Goal: Transaction & Acquisition: Purchase product/service

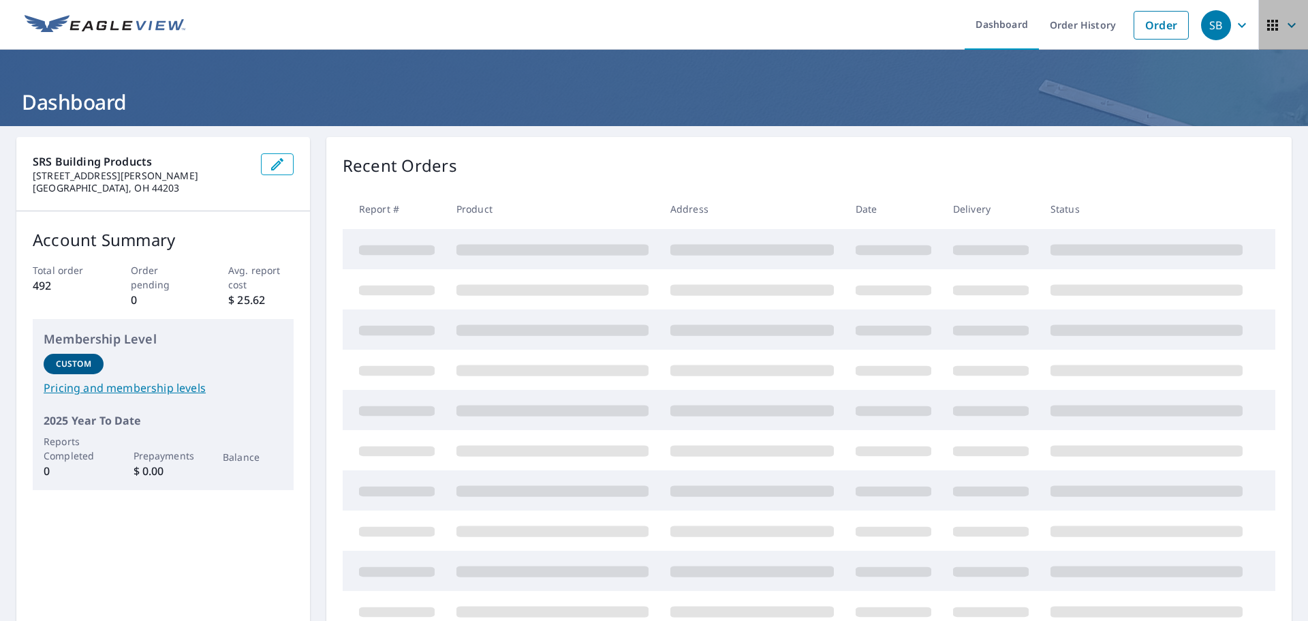
click at [1269, 20] on icon "button" at bounding box center [1273, 25] width 16 height 16
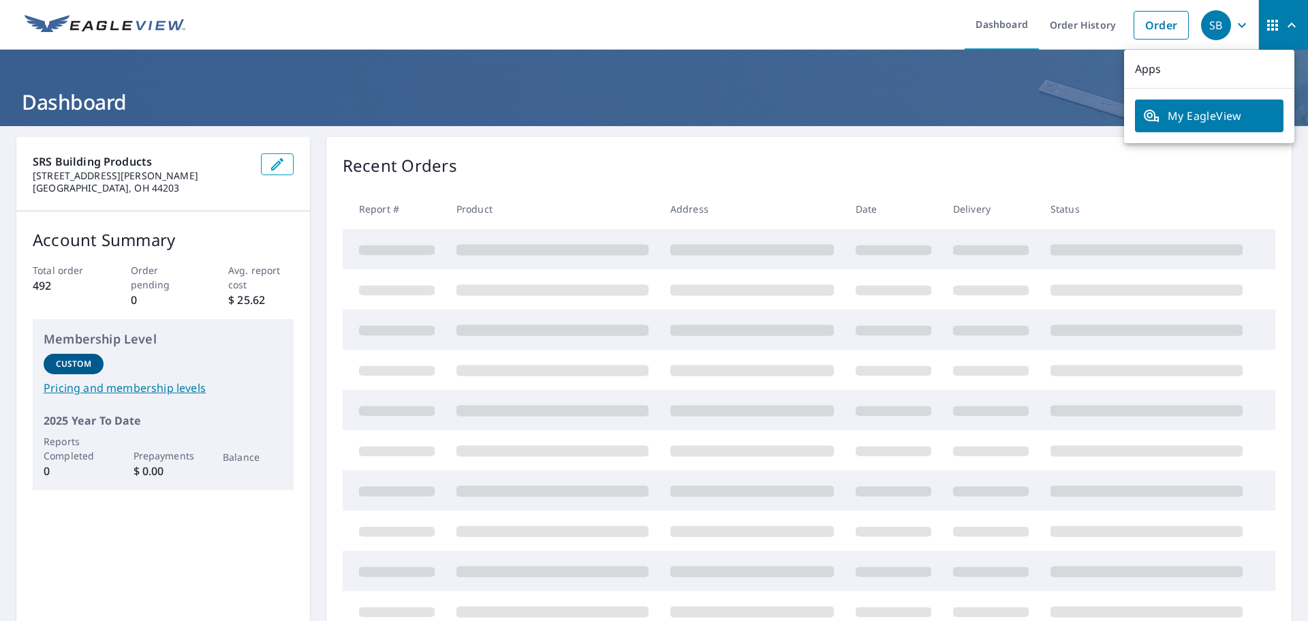
click at [1234, 28] on icon "button" at bounding box center [1242, 25] width 16 height 16
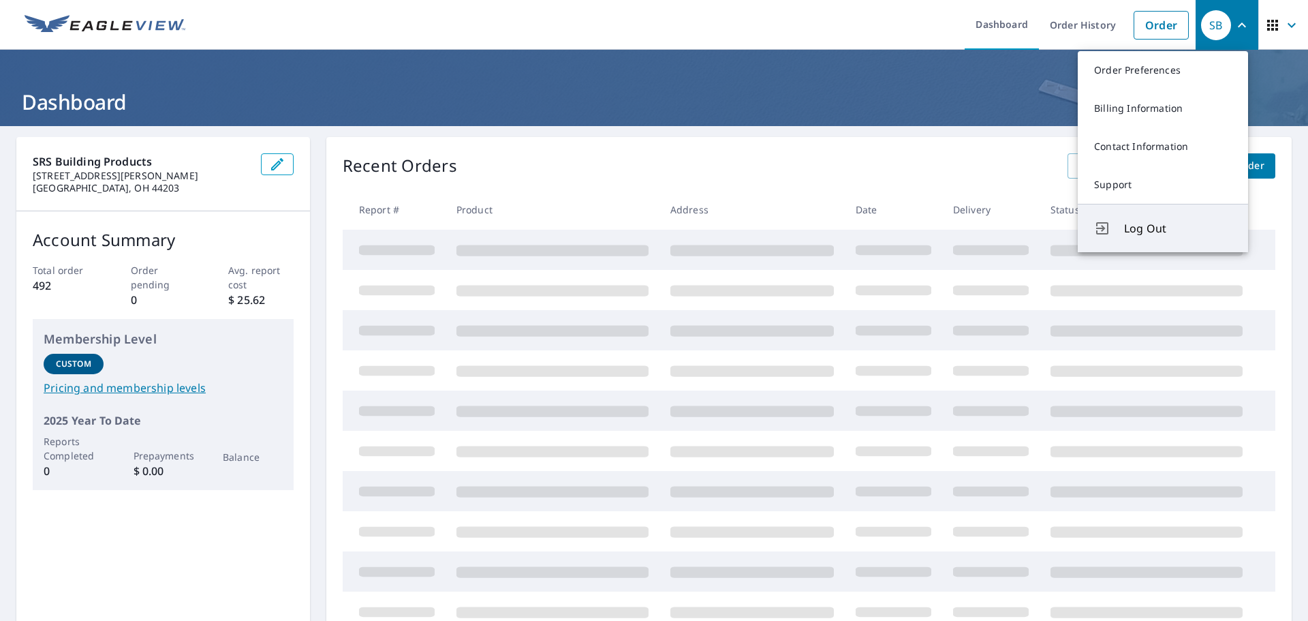
click at [1135, 227] on span "Log Out" at bounding box center [1178, 228] width 108 height 16
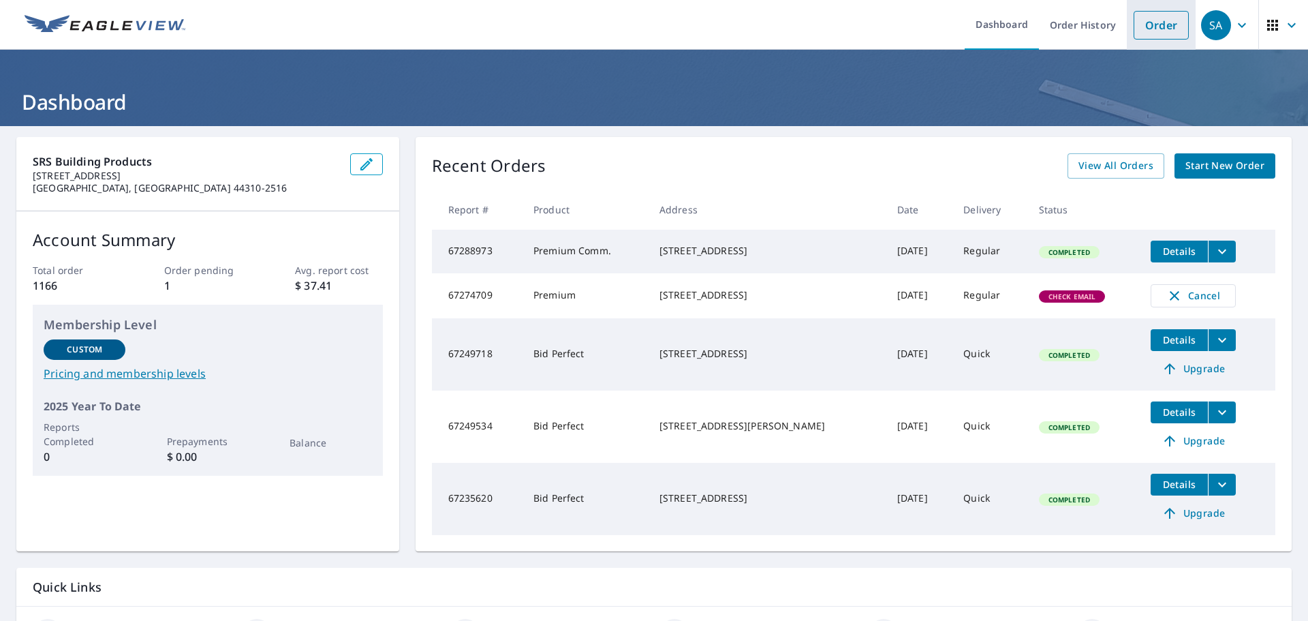
click at [1134, 18] on link "Order" at bounding box center [1161, 25] width 55 height 29
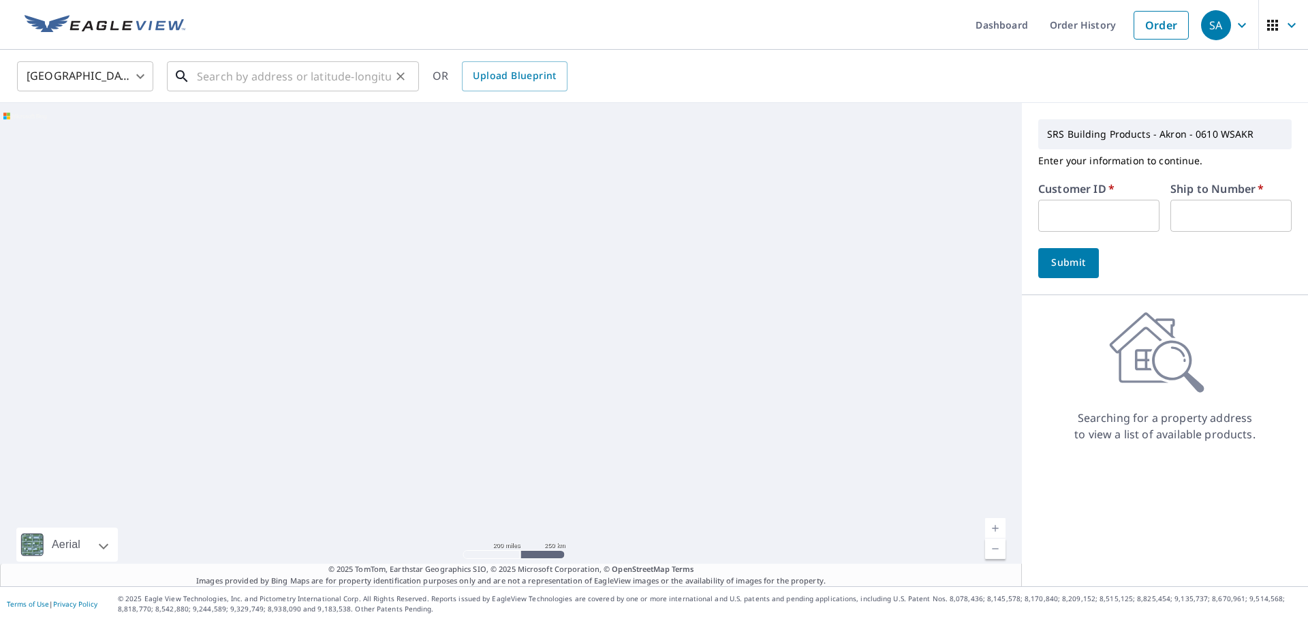
click at [297, 79] on input "text" at bounding box center [294, 76] width 194 height 38
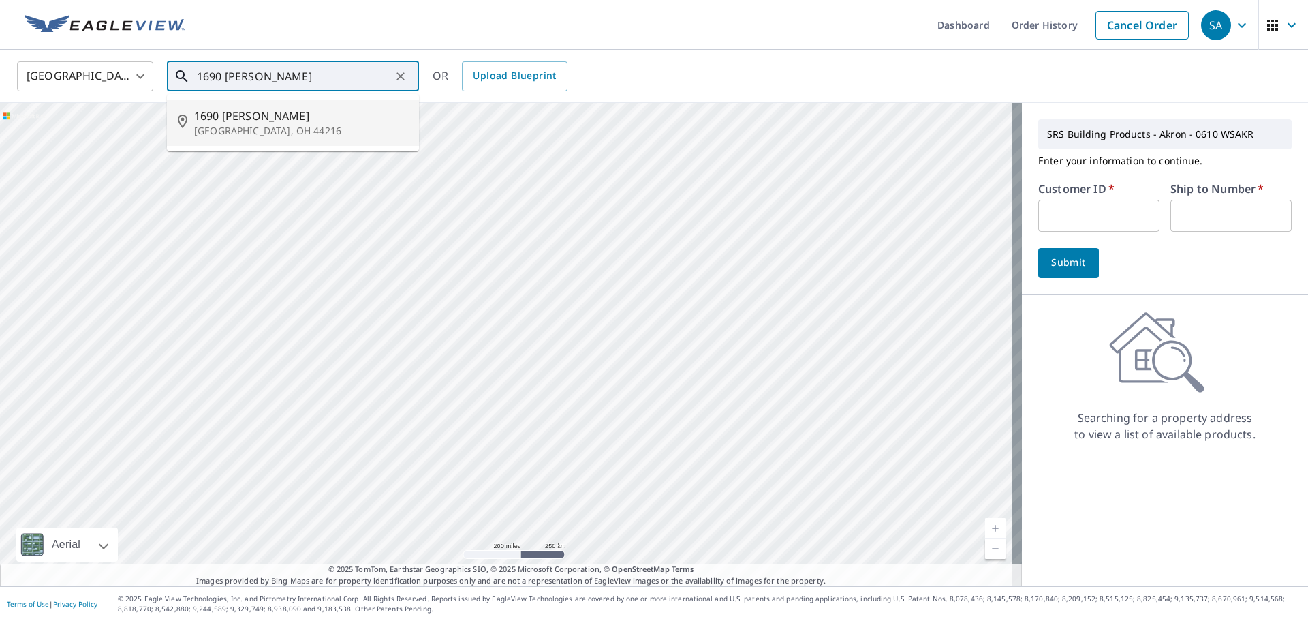
click at [254, 122] on span "1690 Limbach Rd" at bounding box center [301, 116] width 214 height 16
type input "1690 Limbach Rd Clinton, OH 44216"
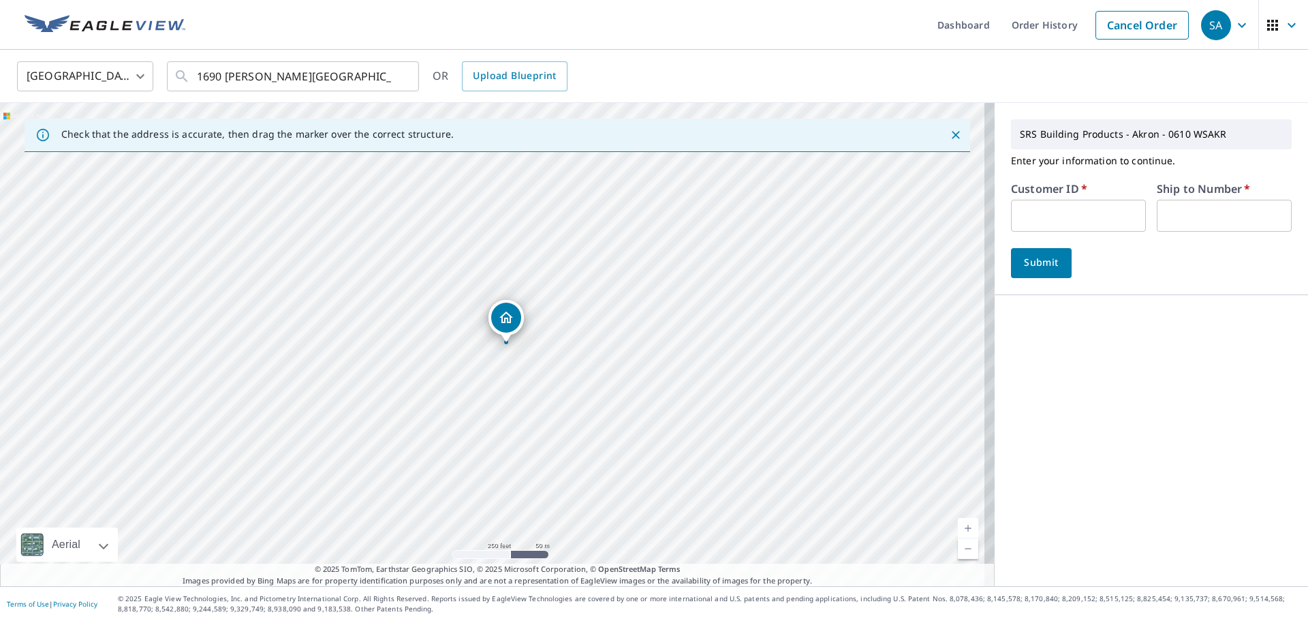
click at [1084, 213] on input "text" at bounding box center [1078, 216] width 135 height 32
type input "tnr610"
click at [1173, 213] on input "text" at bounding box center [1224, 216] width 135 height 32
type input "1"
click at [1049, 261] on span "Submit" at bounding box center [1041, 262] width 39 height 17
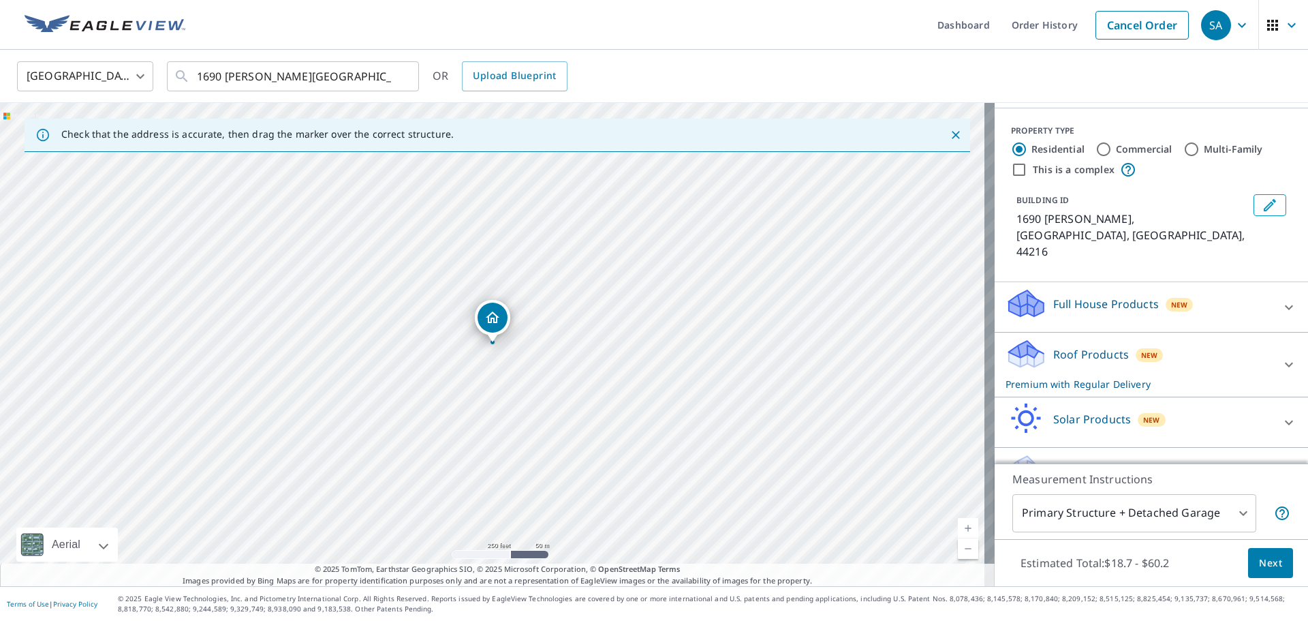
scroll to position [136, 0]
click at [1065, 346] on div "Roof Products New Premium with Regular Delivery" at bounding box center [1139, 363] width 267 height 53
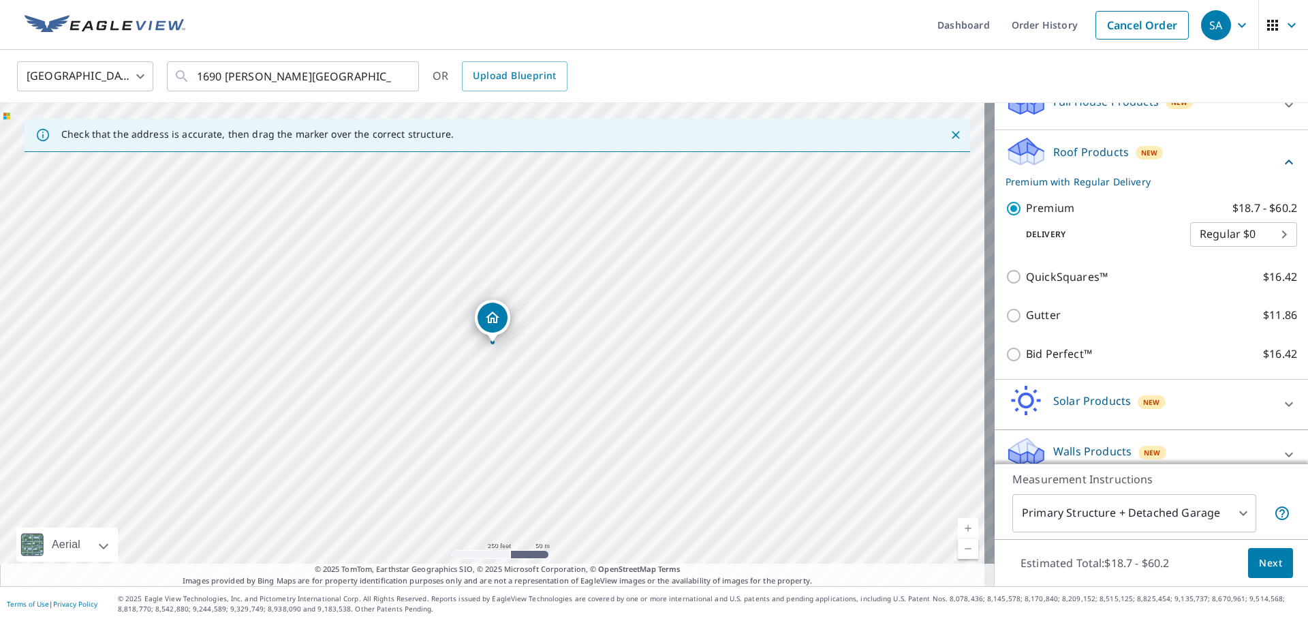
scroll to position [338, 0]
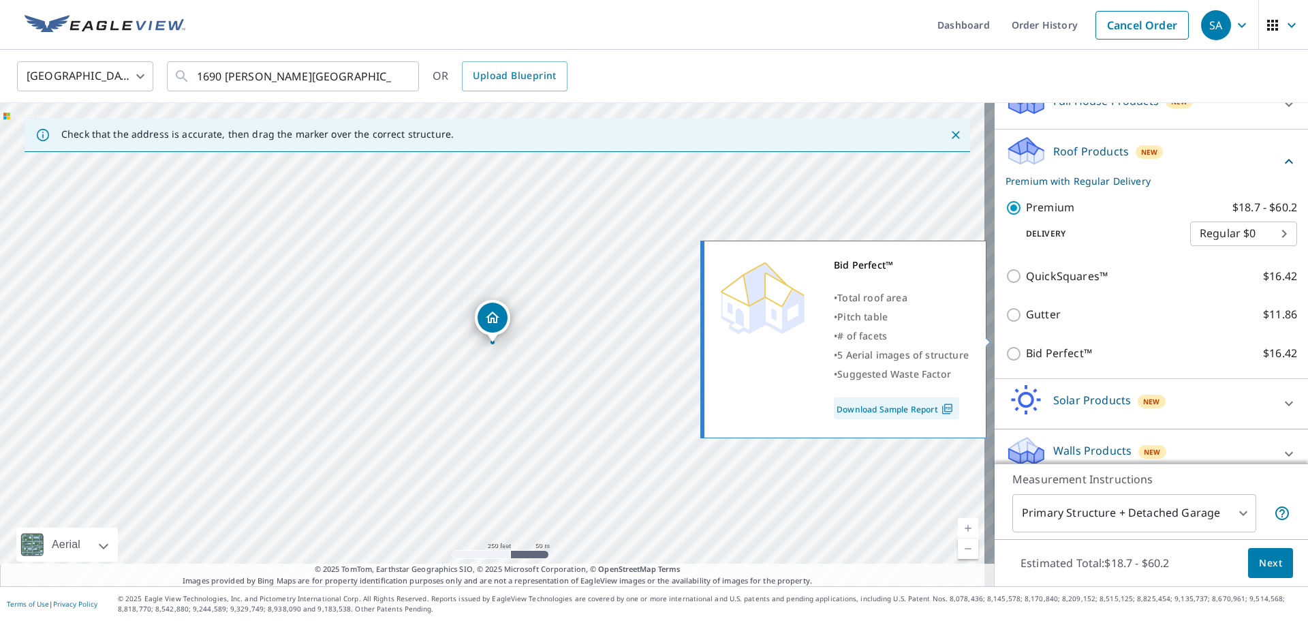
click at [1030, 345] on p "Bid Perfect™" at bounding box center [1059, 353] width 66 height 17
click at [1026, 346] on input "Bid Perfect™ $16.42" at bounding box center [1016, 354] width 20 height 16
checkbox input "true"
checkbox input "false"
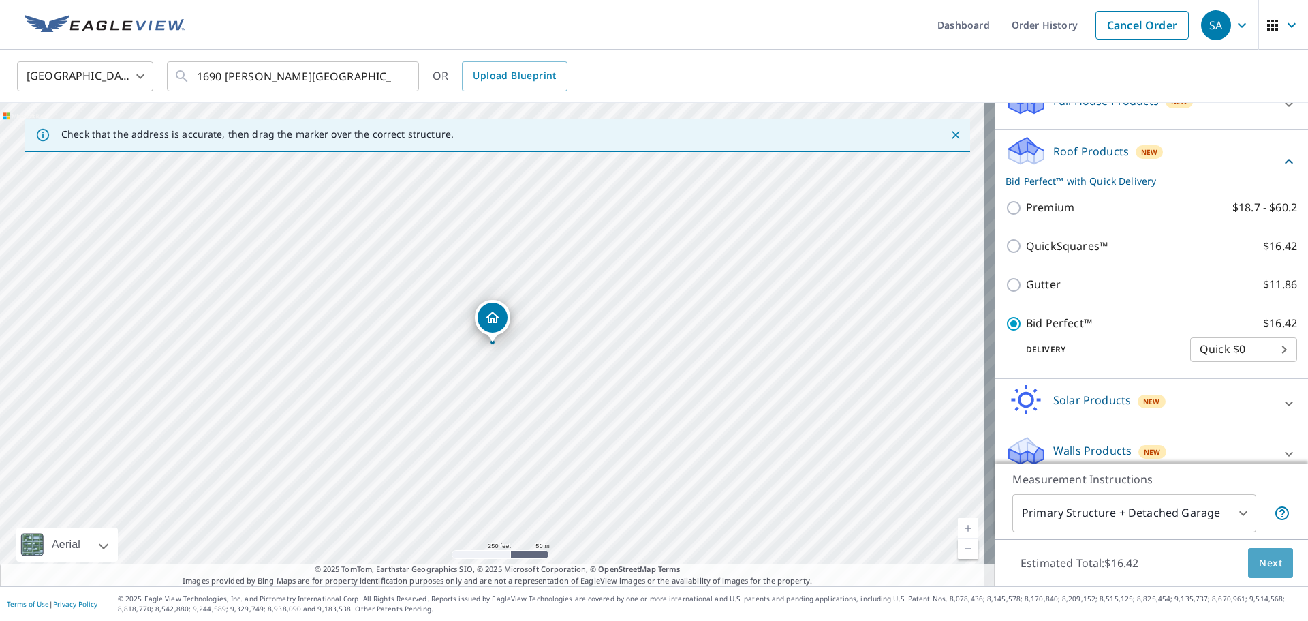
click at [1263, 566] on span "Next" at bounding box center [1270, 563] width 23 height 17
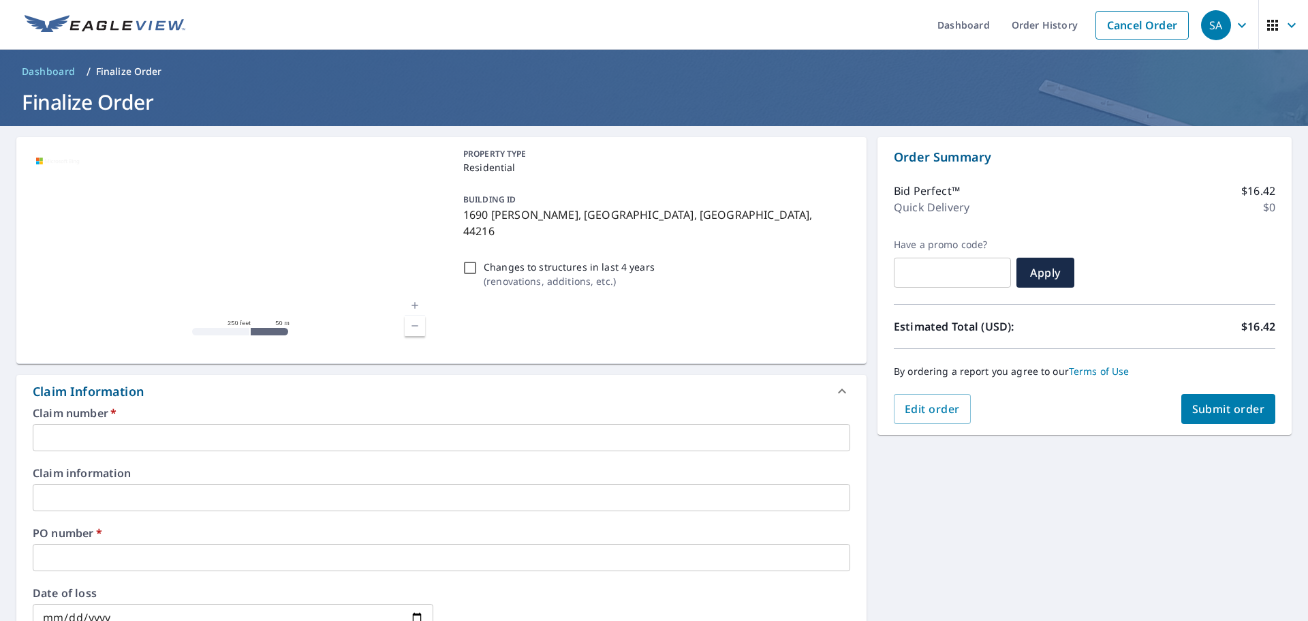
click at [59, 440] on input "text" at bounding box center [442, 437] width 818 height 27
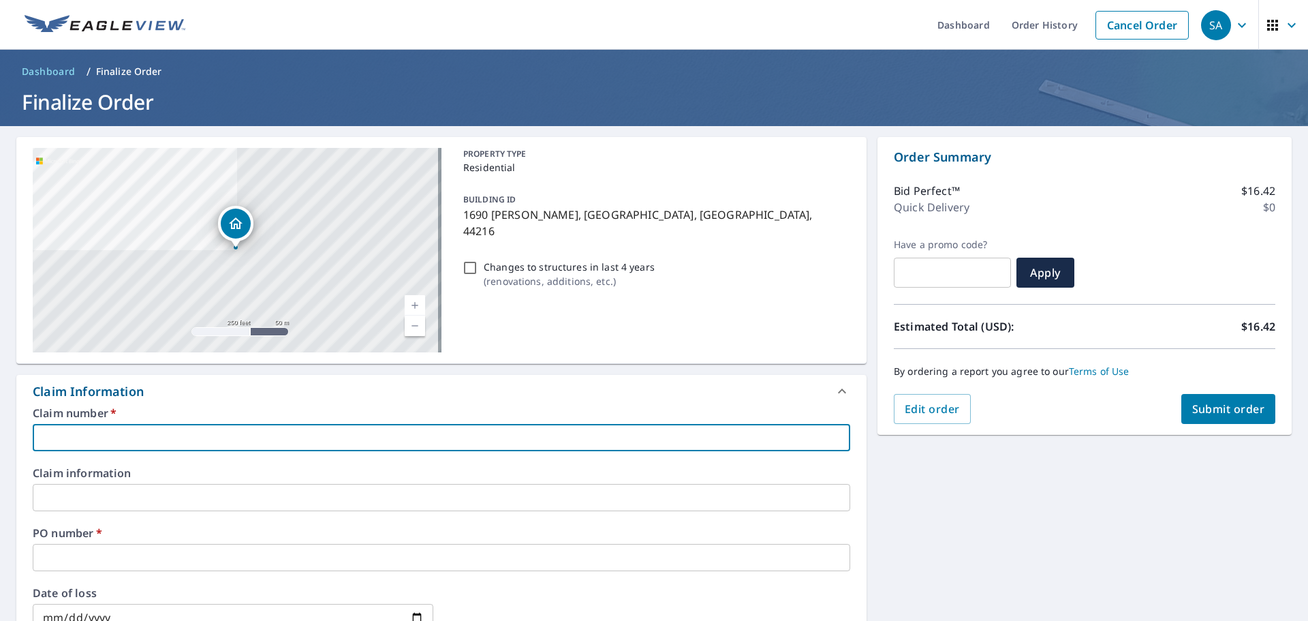
type input "na"
checkbox input "true"
click at [98, 556] on input "text" at bounding box center [442, 557] width 818 height 27
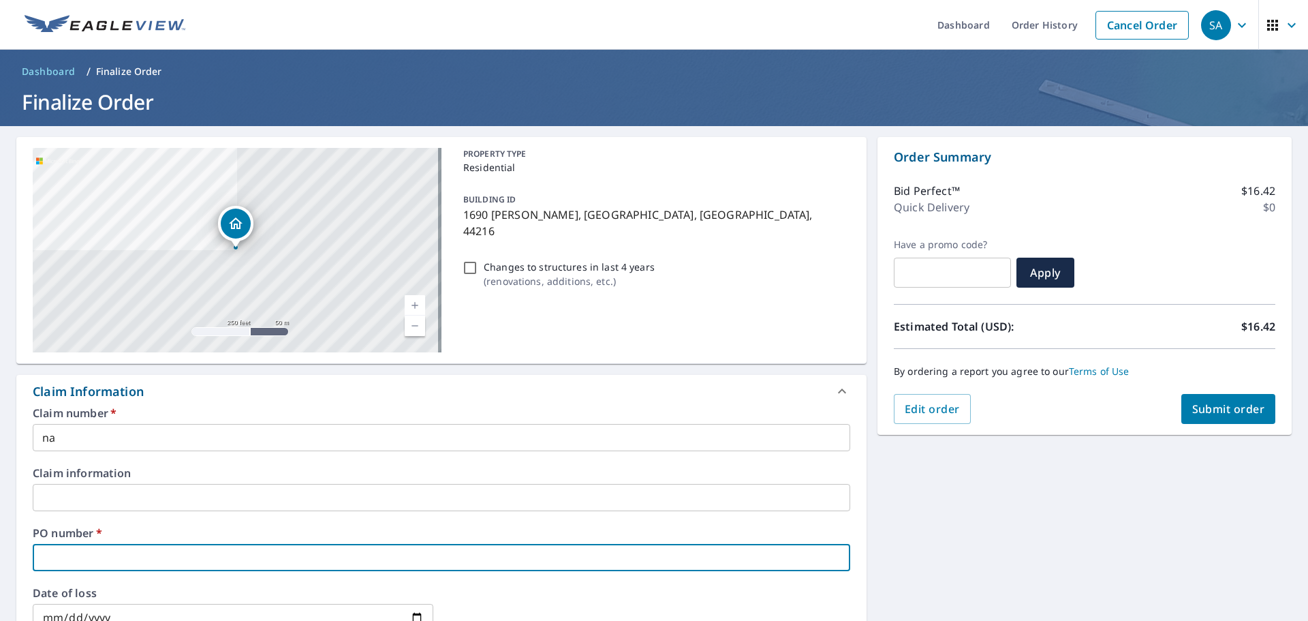
type input "Newman"
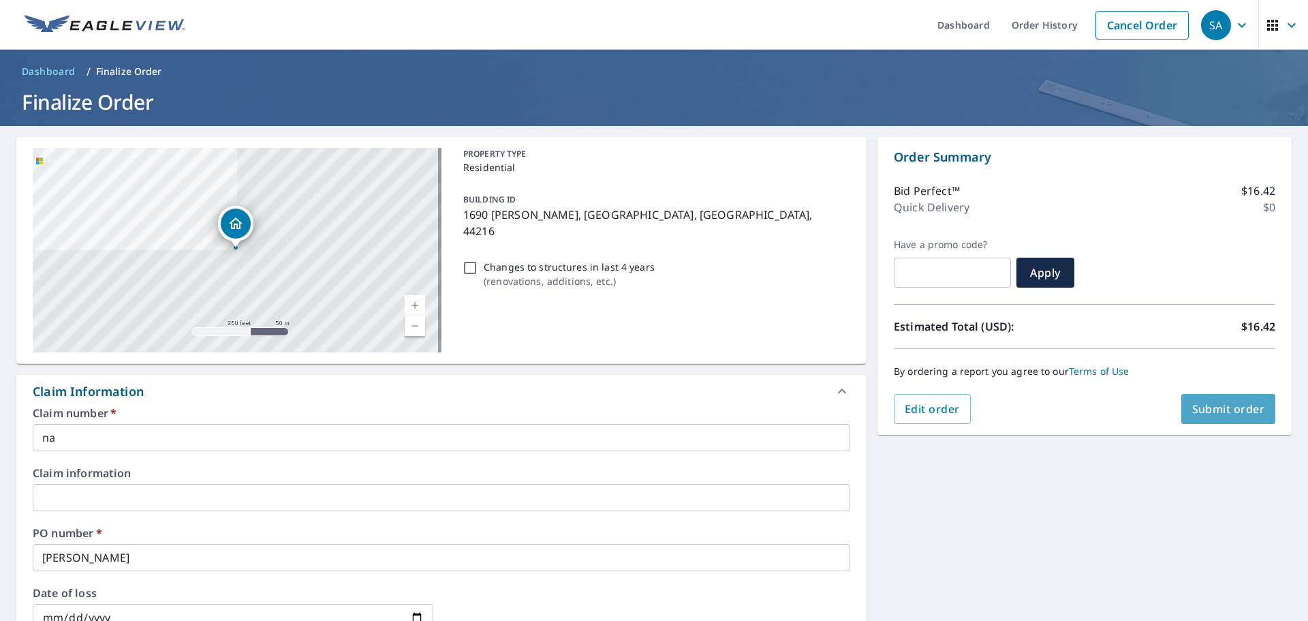
click at [1208, 405] on span "Submit order" at bounding box center [1229, 408] width 73 height 15
checkbox input "true"
